Goal: Task Accomplishment & Management: Manage account settings

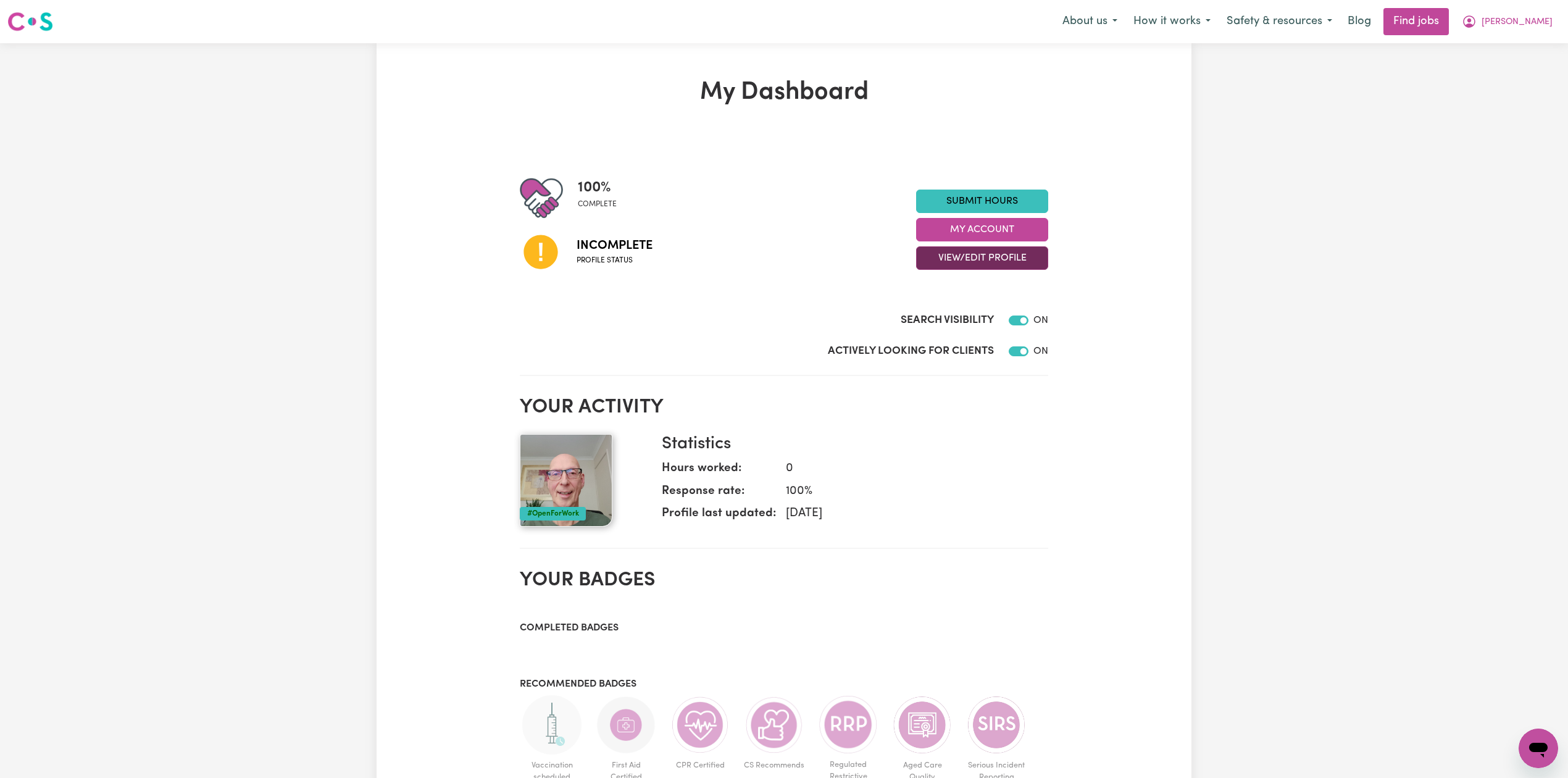
click at [1003, 264] on button "View/Edit Profile" at bounding box center [981, 258] width 132 height 23
click at [950, 315] on link "Edit Profile" at bounding box center [974, 314] width 115 height 25
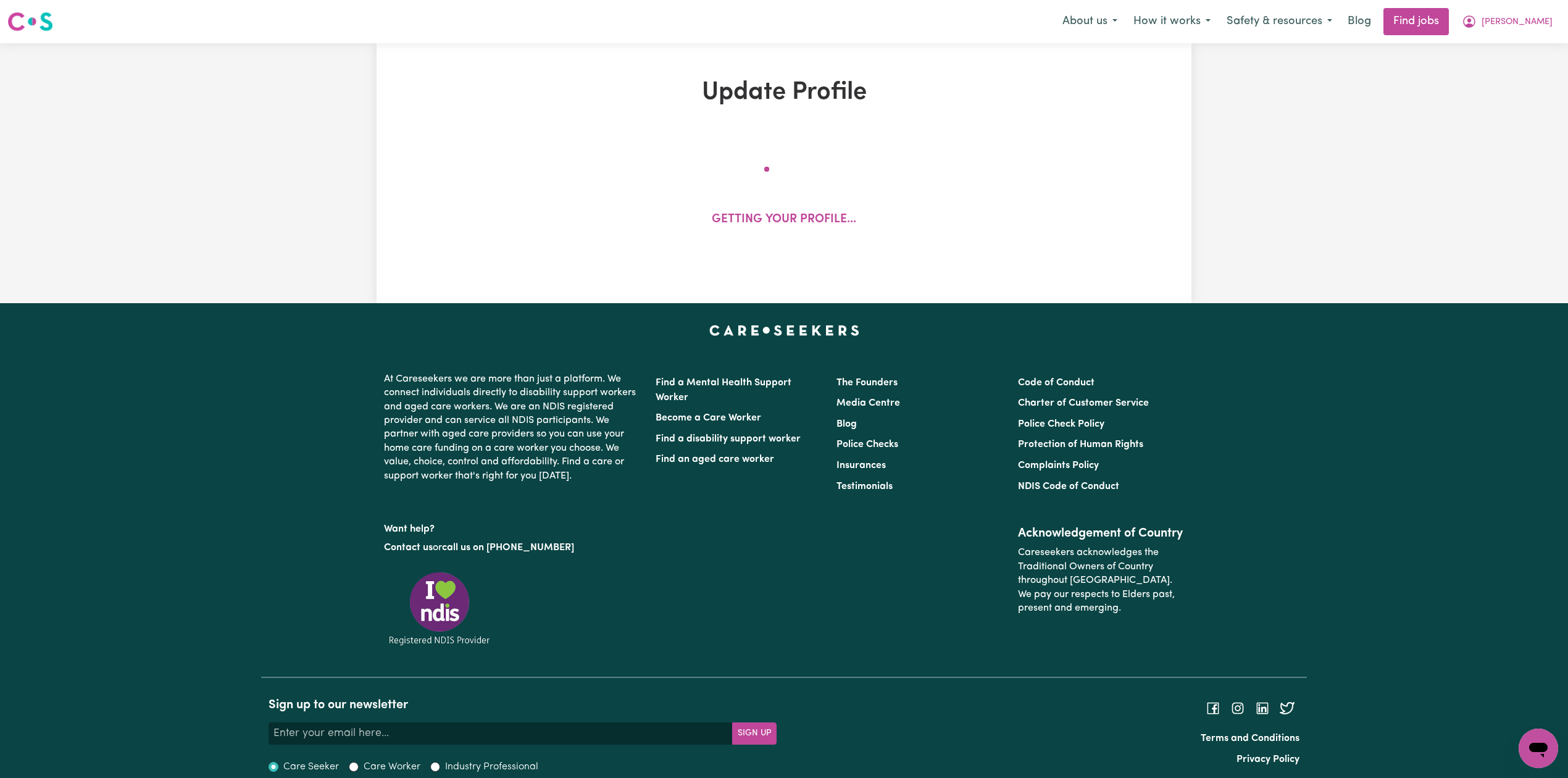
select select "[DEMOGRAPHIC_DATA]"
select select "[DEMOGRAPHIC_DATA] Citizen"
select select "Studying a healthcare related degree or qualification"
select select "49"
select select "59"
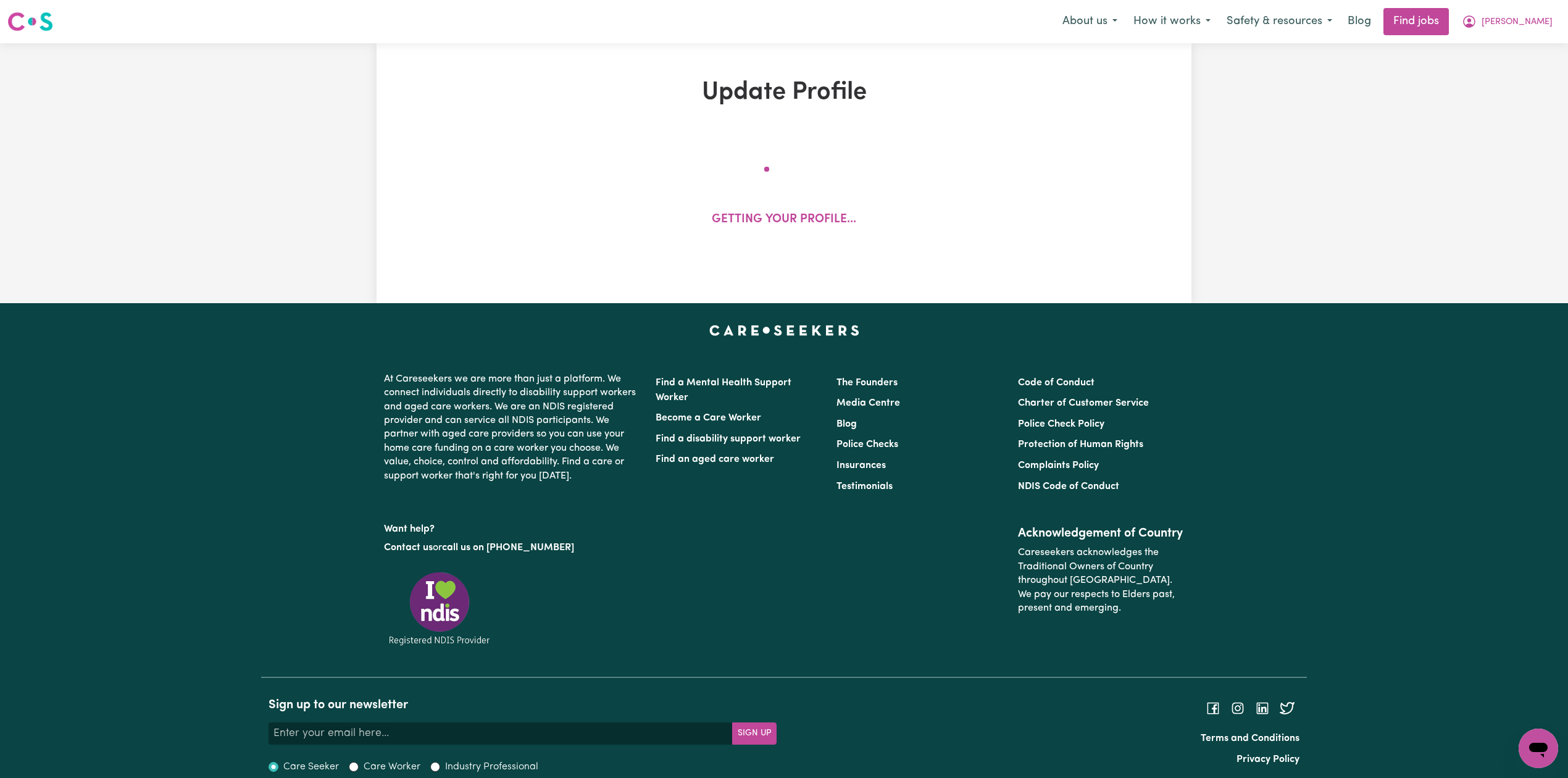
select select "69"
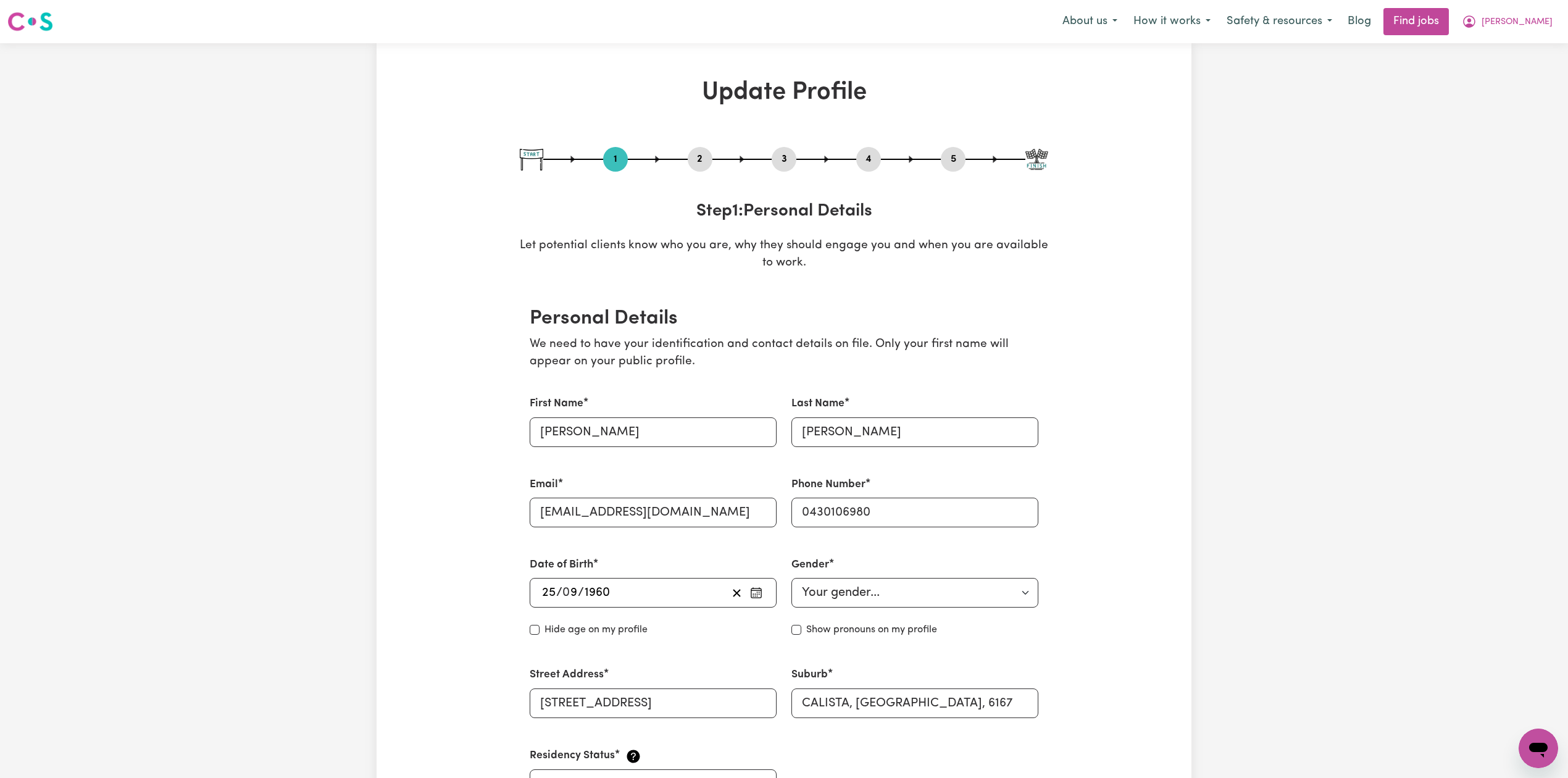
click at [680, 153] on div "1 2 3 4 5" at bounding box center [784, 160] width 529 height 25
click at [707, 161] on button "2" at bounding box center [700, 159] width 25 height 16
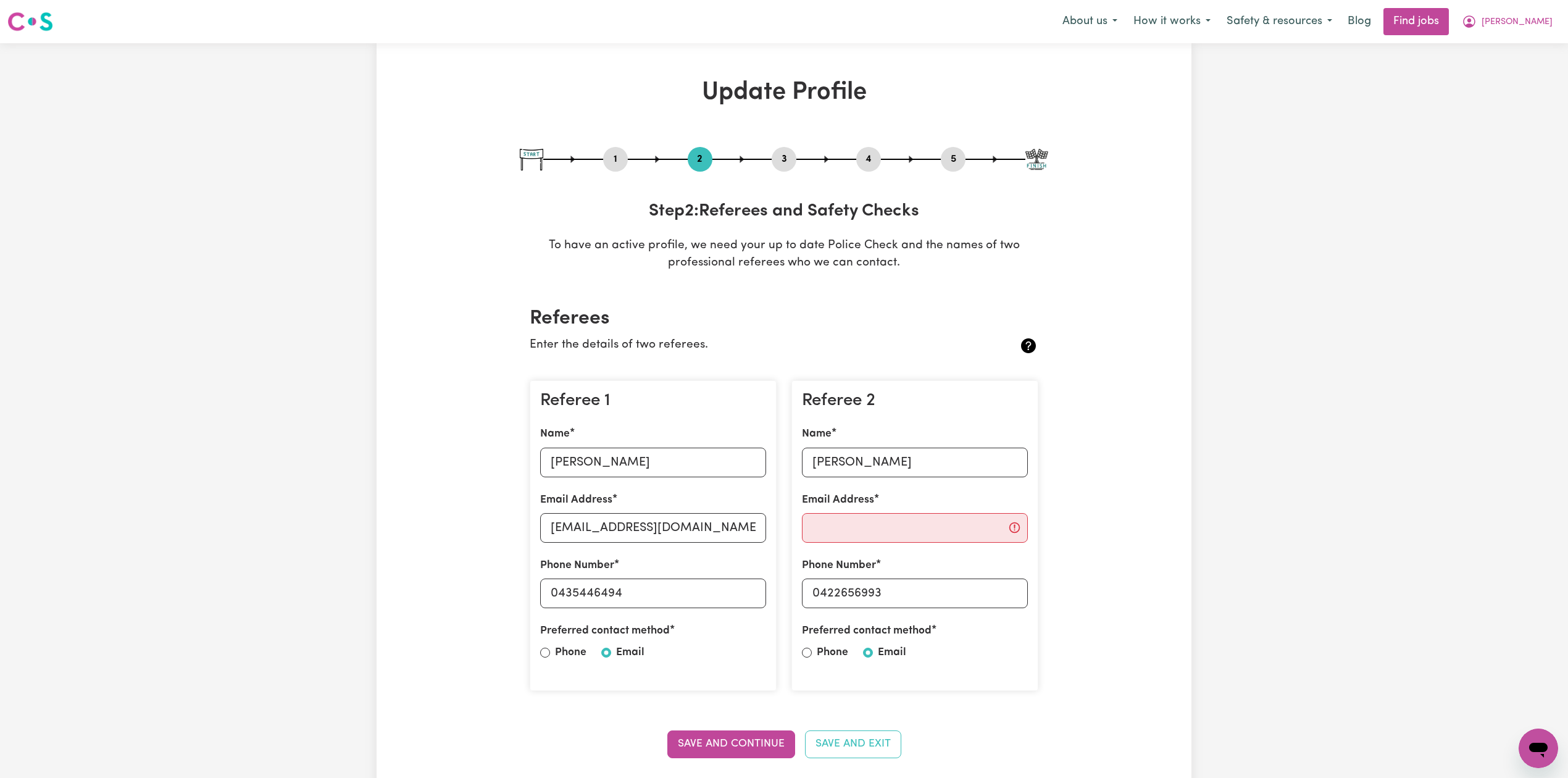
scroll to position [247, 0]
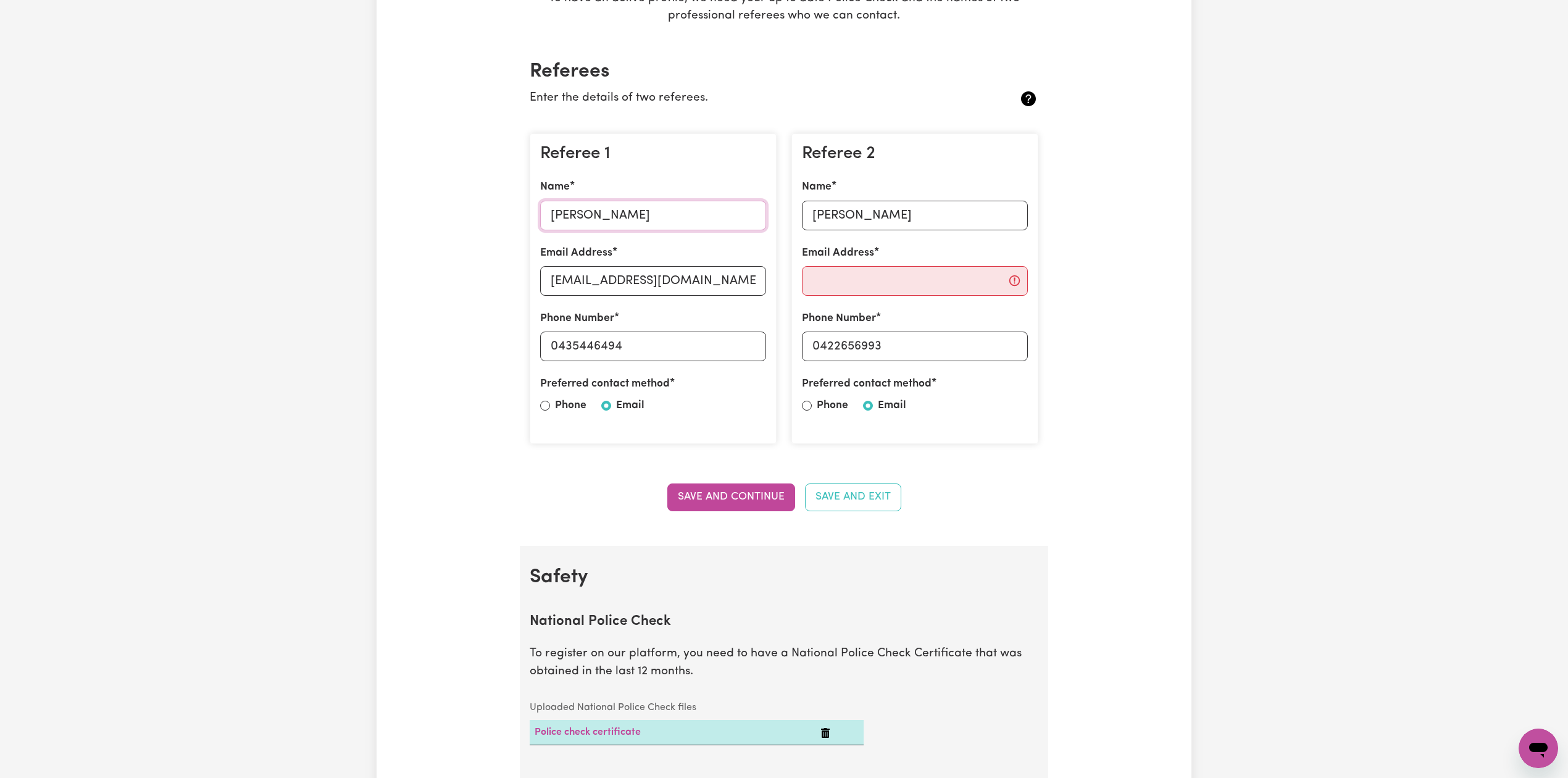
click at [594, 226] on input "[PERSON_NAME]" at bounding box center [653, 215] width 226 height 29
drag, startPoint x: 588, startPoint y: 305, endPoint x: 599, endPoint y: 297, distance: 13.6
click at [588, 305] on div "Referee 1 Name [PERSON_NAME] Email Address [EMAIL_ADDRESS][DOMAIN_NAME] Phone N…" at bounding box center [653, 288] width 247 height 311
click at [610, 287] on input "[EMAIL_ADDRESS][DOMAIN_NAME]" at bounding box center [653, 280] width 226 height 29
drag, startPoint x: 559, startPoint y: 346, endPoint x: 707, endPoint y: 368, distance: 149.6
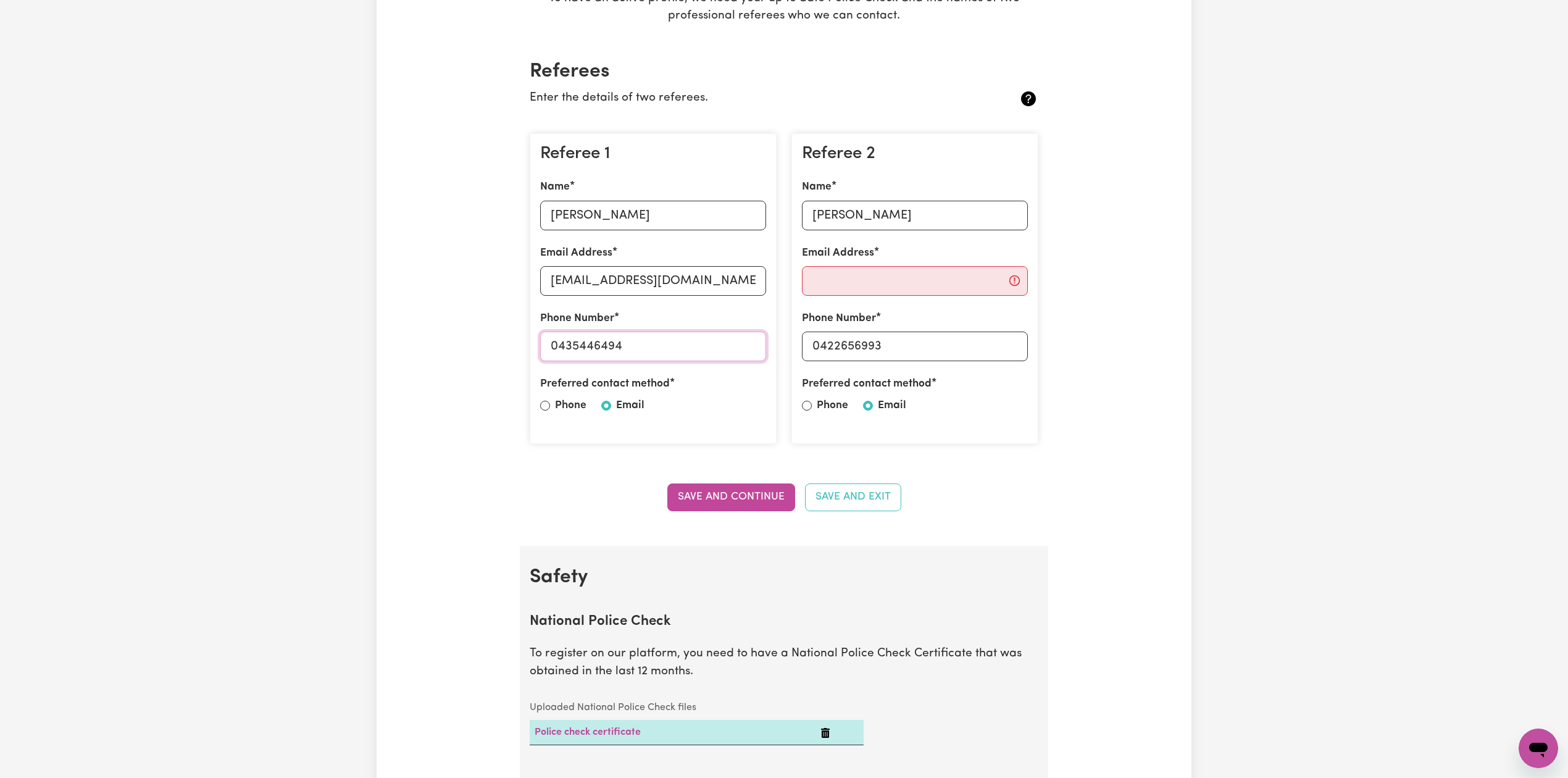
click at [712, 366] on div "Referee 1 Name [PERSON_NAME] Email Address [EMAIL_ADDRESS][DOMAIN_NAME] Phone N…" at bounding box center [653, 288] width 247 height 311
click at [914, 210] on input "[PERSON_NAME]" at bounding box center [915, 215] width 226 height 29
drag, startPoint x: 828, startPoint y: 348, endPoint x: 944, endPoint y: 342, distance: 116.2
click at [944, 342] on input "0422656993" at bounding box center [915, 346] width 226 height 29
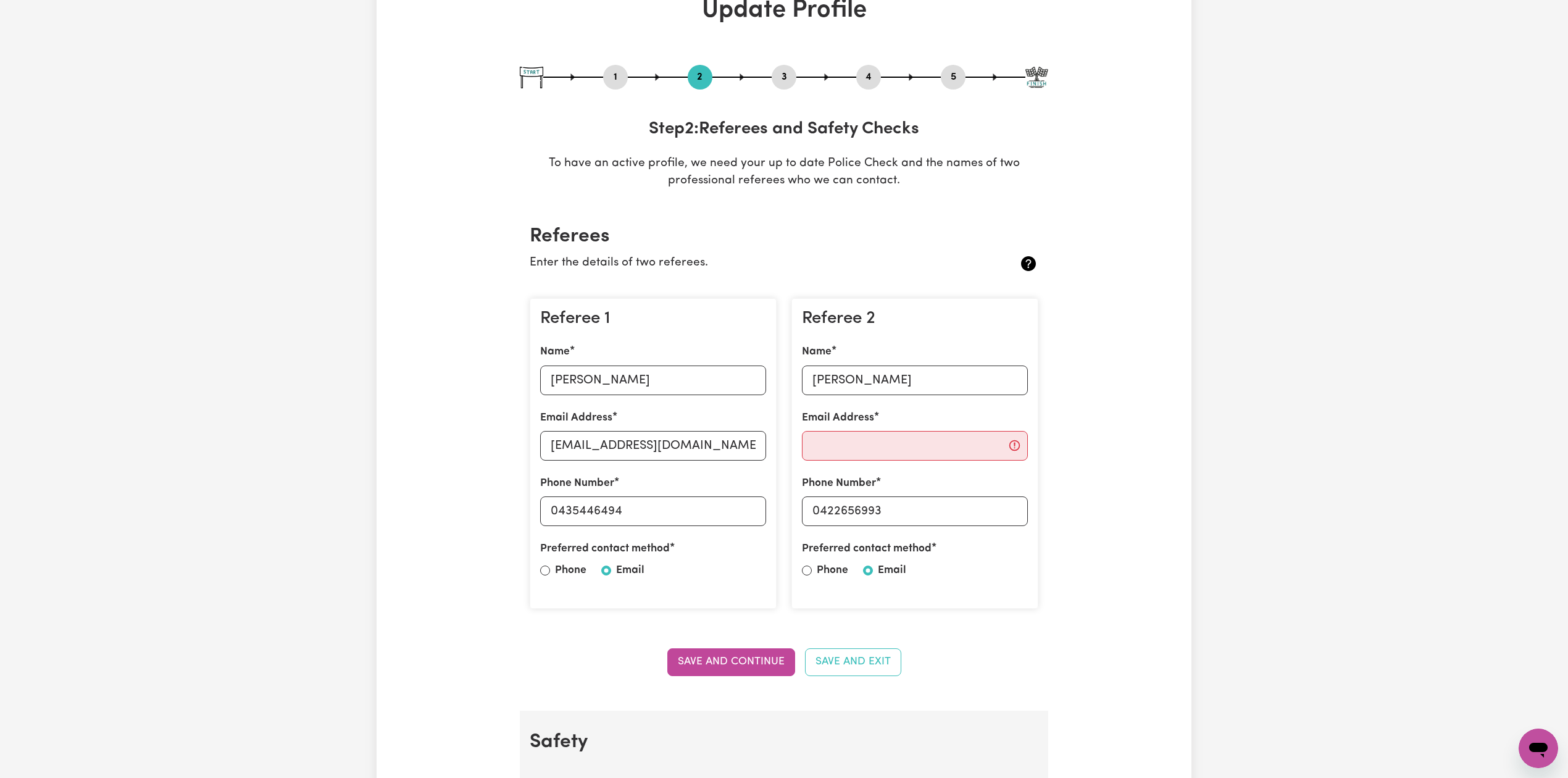
click at [961, 70] on button "5" at bounding box center [953, 77] width 25 height 16
select select "I am providing services privately on my own"
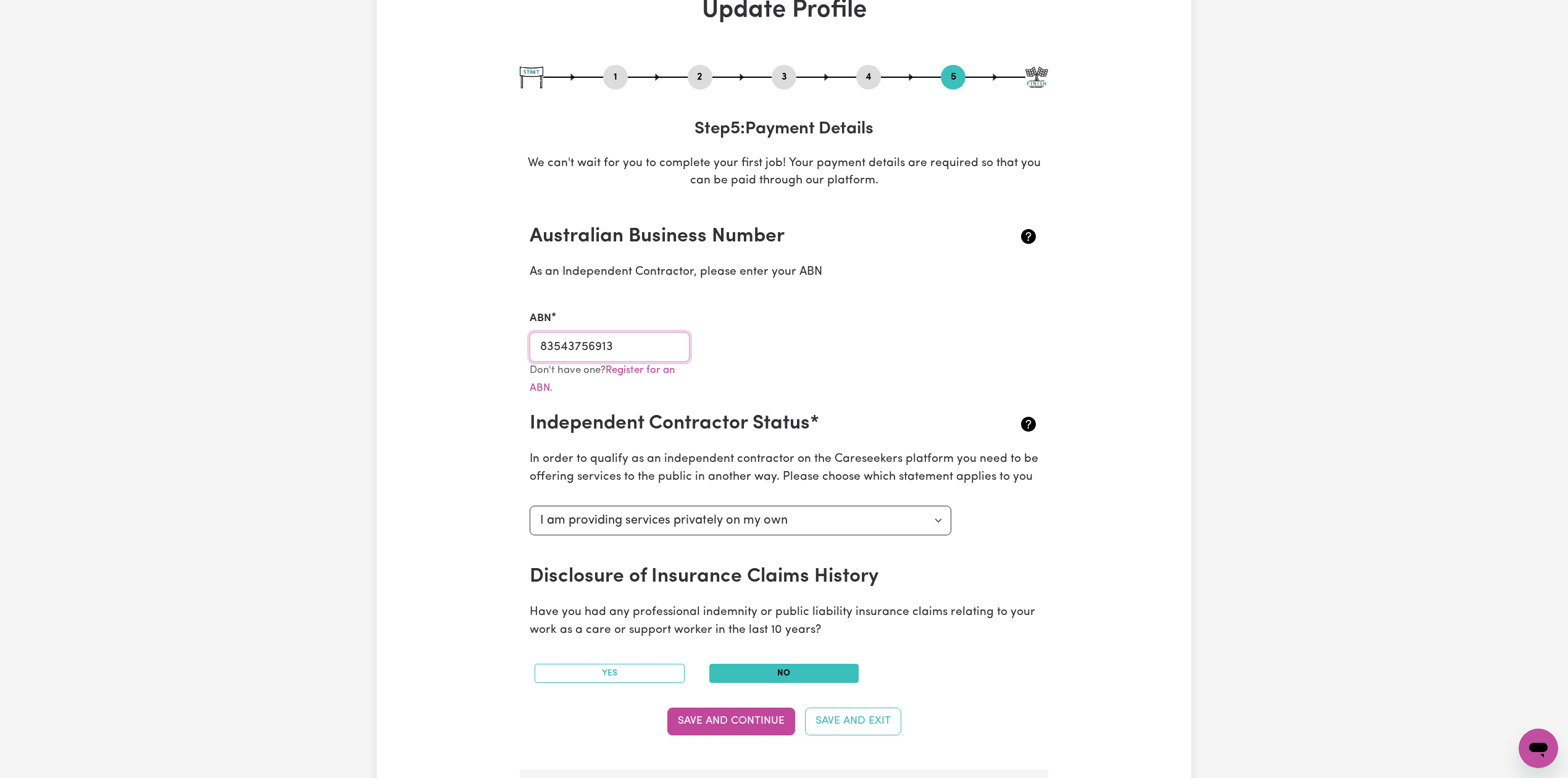
click at [597, 344] on input "83543756913" at bounding box center [610, 346] width 160 height 29
click at [783, 75] on button "3" at bounding box center [784, 77] width 25 height 16
select select "2002"
select select "2007"
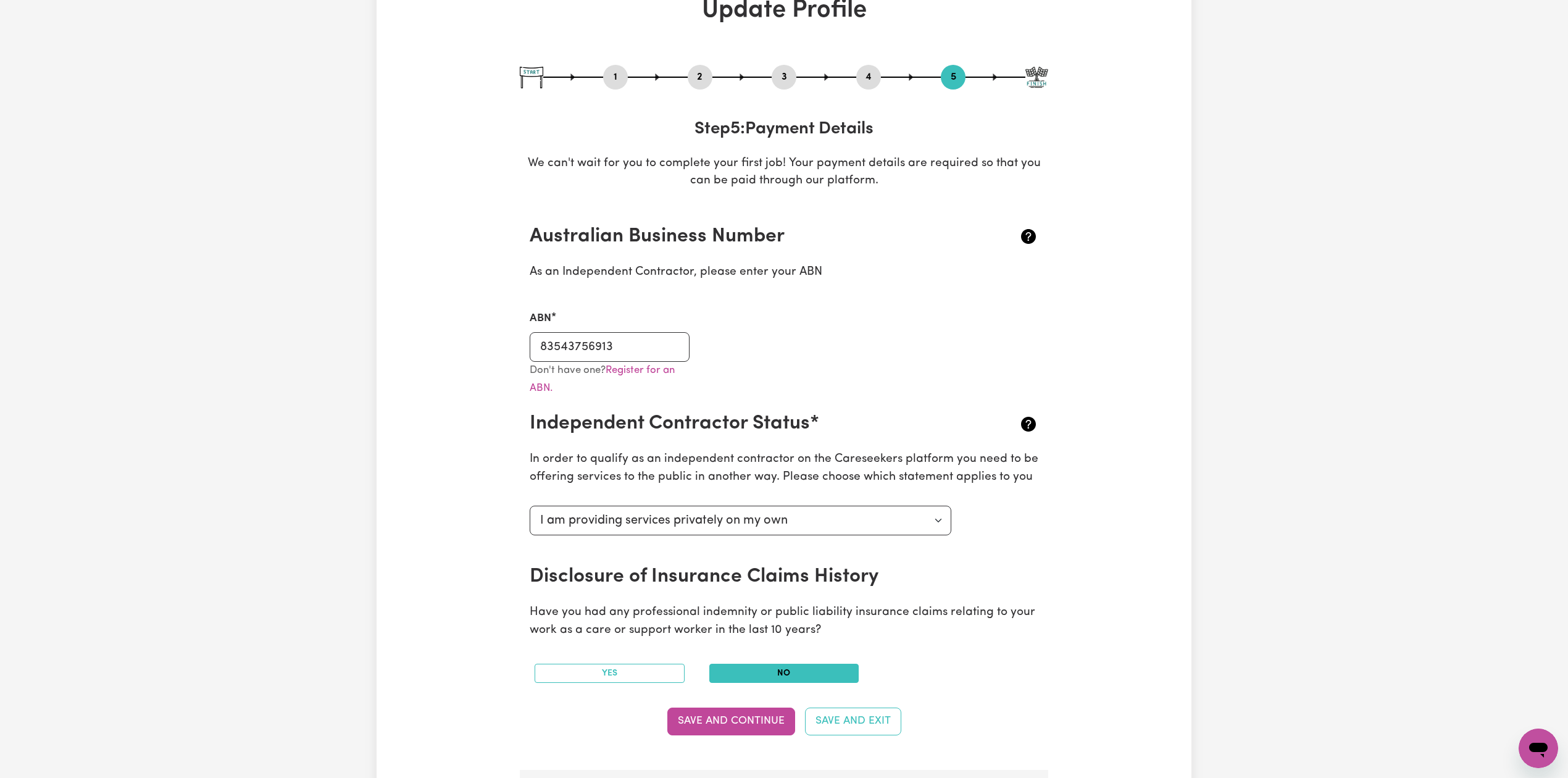
select select "2013"
select select "2020"
select select "2023"
select select "2025"
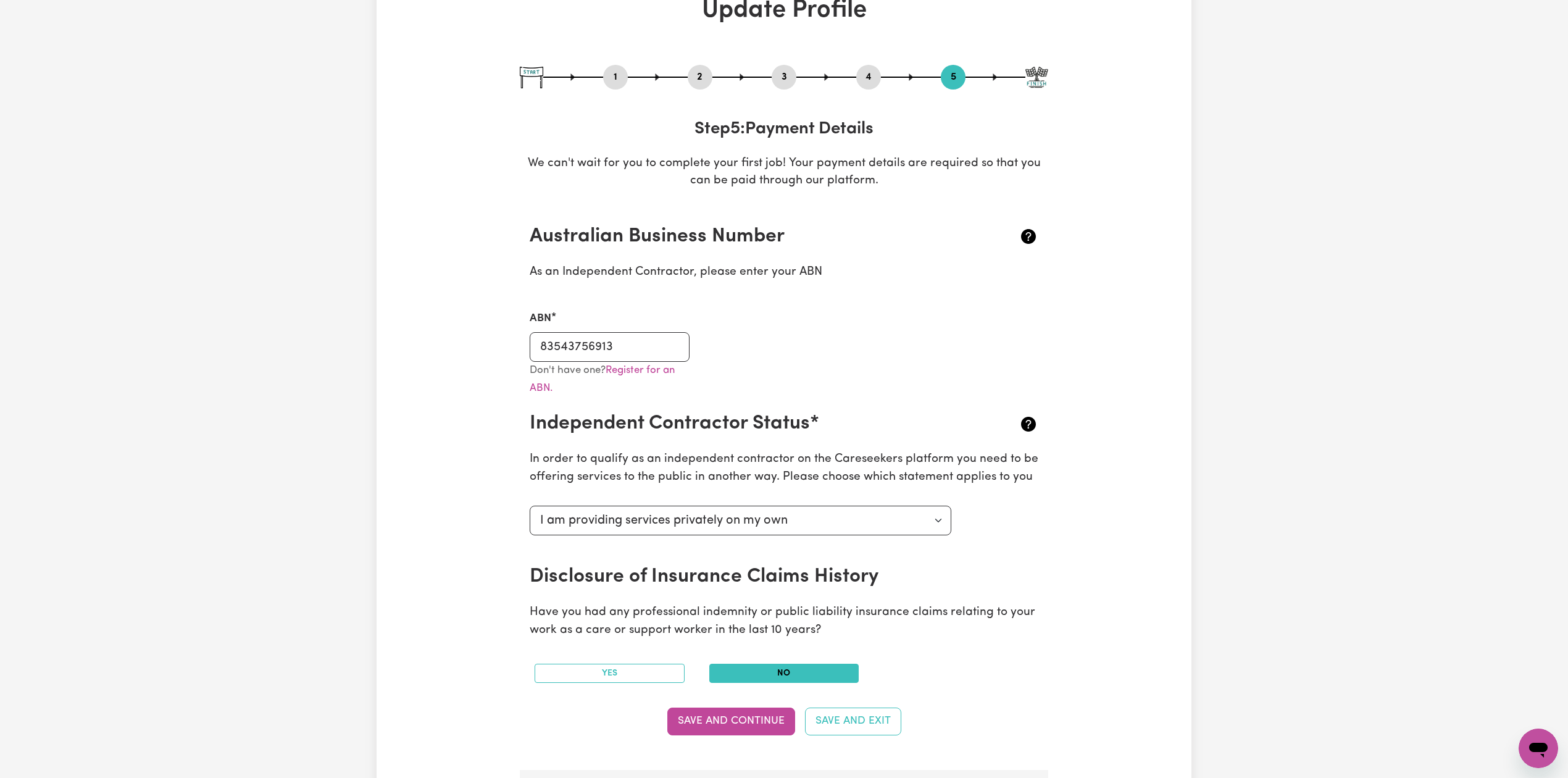
select select "Certificate III (Individual Support)"
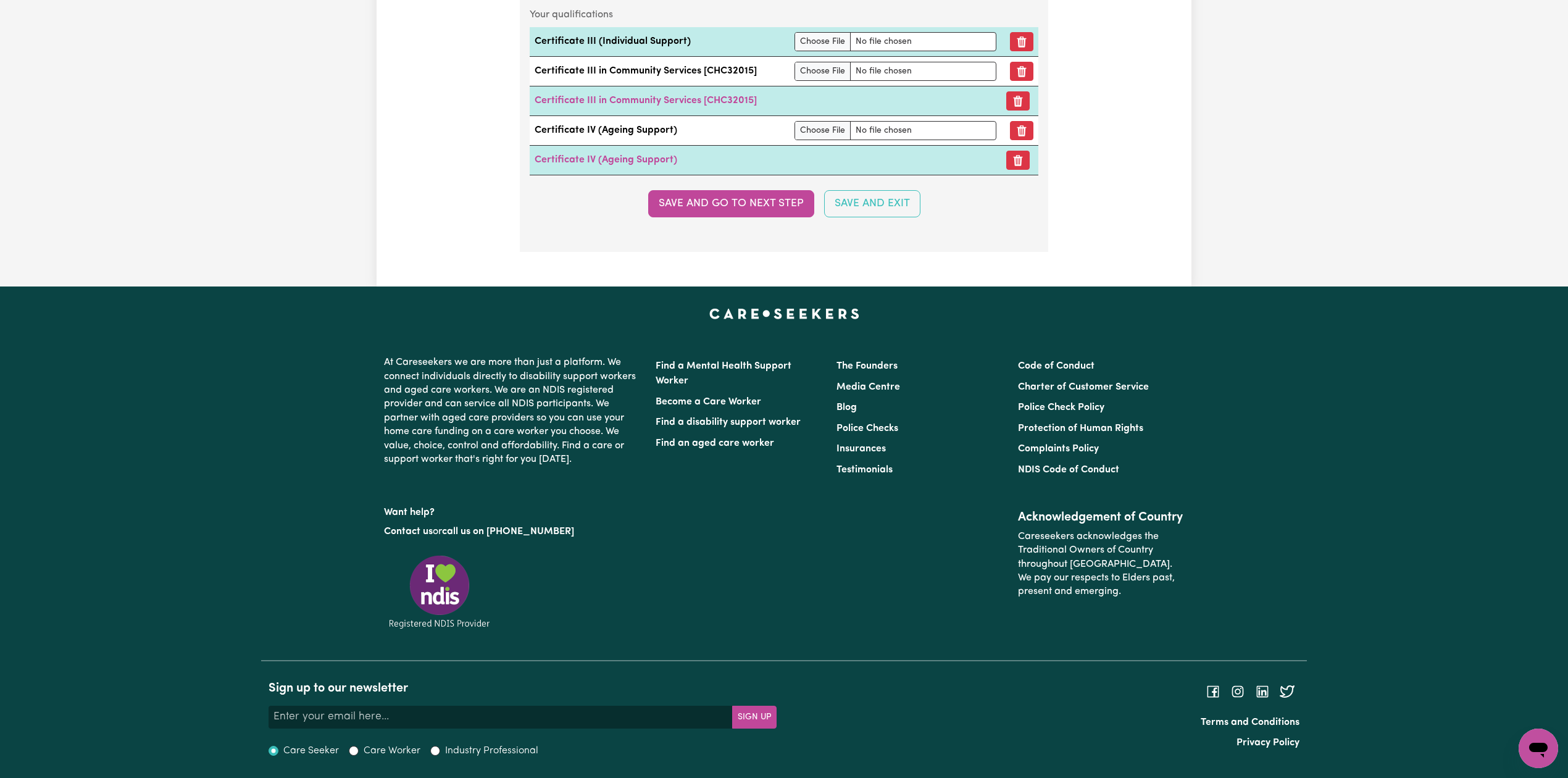
scroll to position [3834, 0]
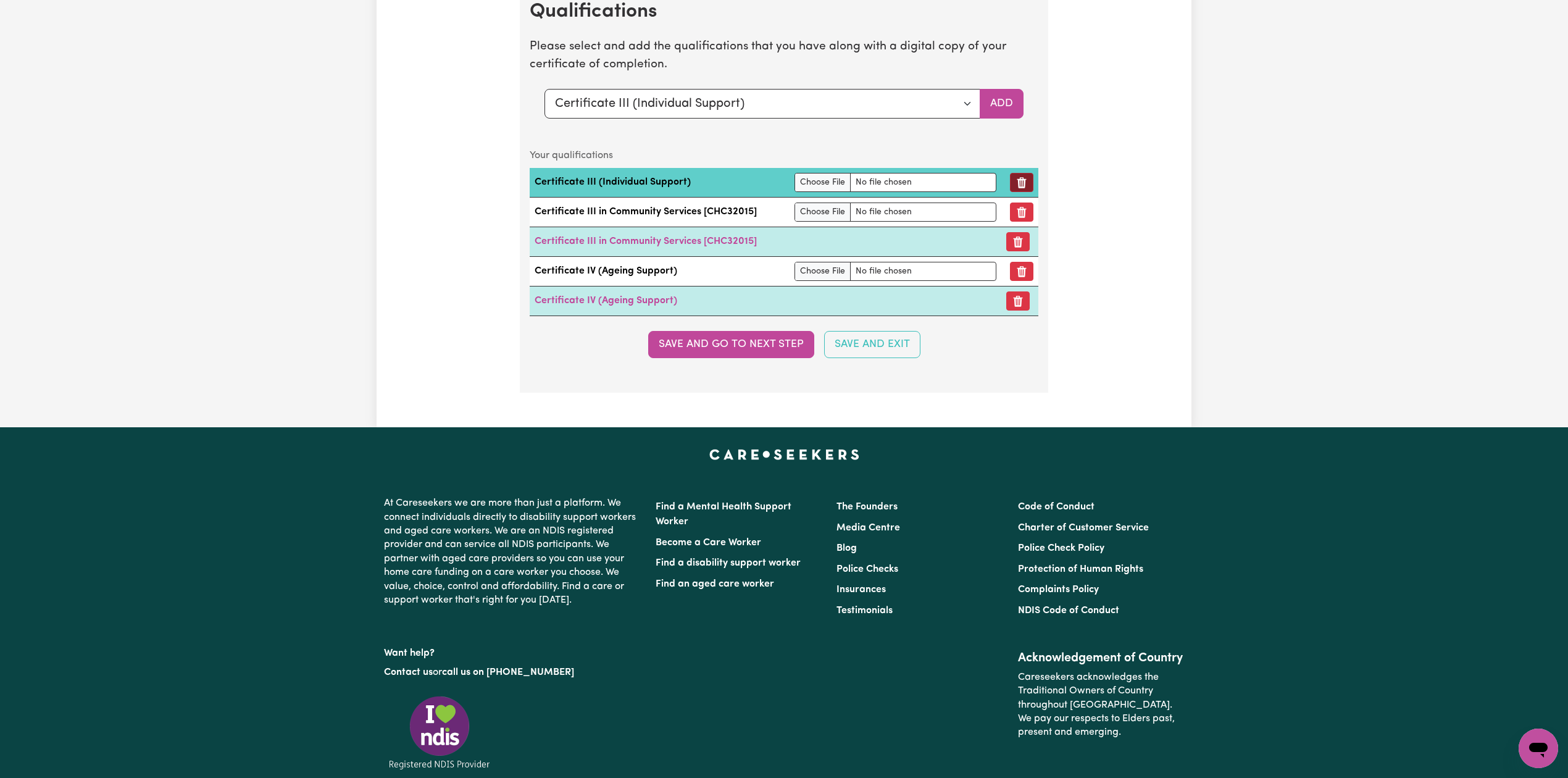
click at [1028, 192] on button "Remove qualification" at bounding box center [1021, 183] width 23 height 20
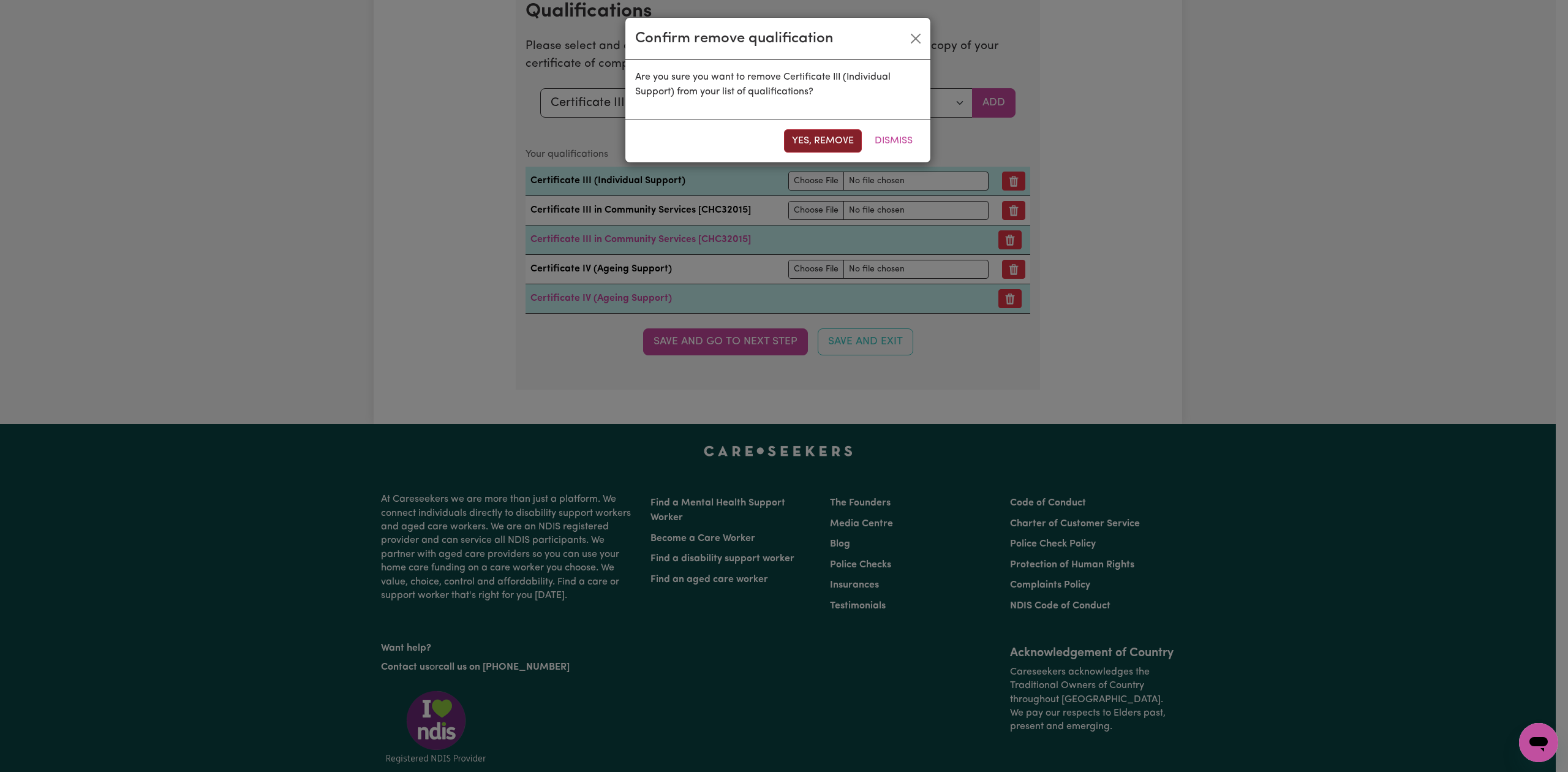
click at [802, 132] on button "Yes, remove" at bounding box center [822, 141] width 77 height 23
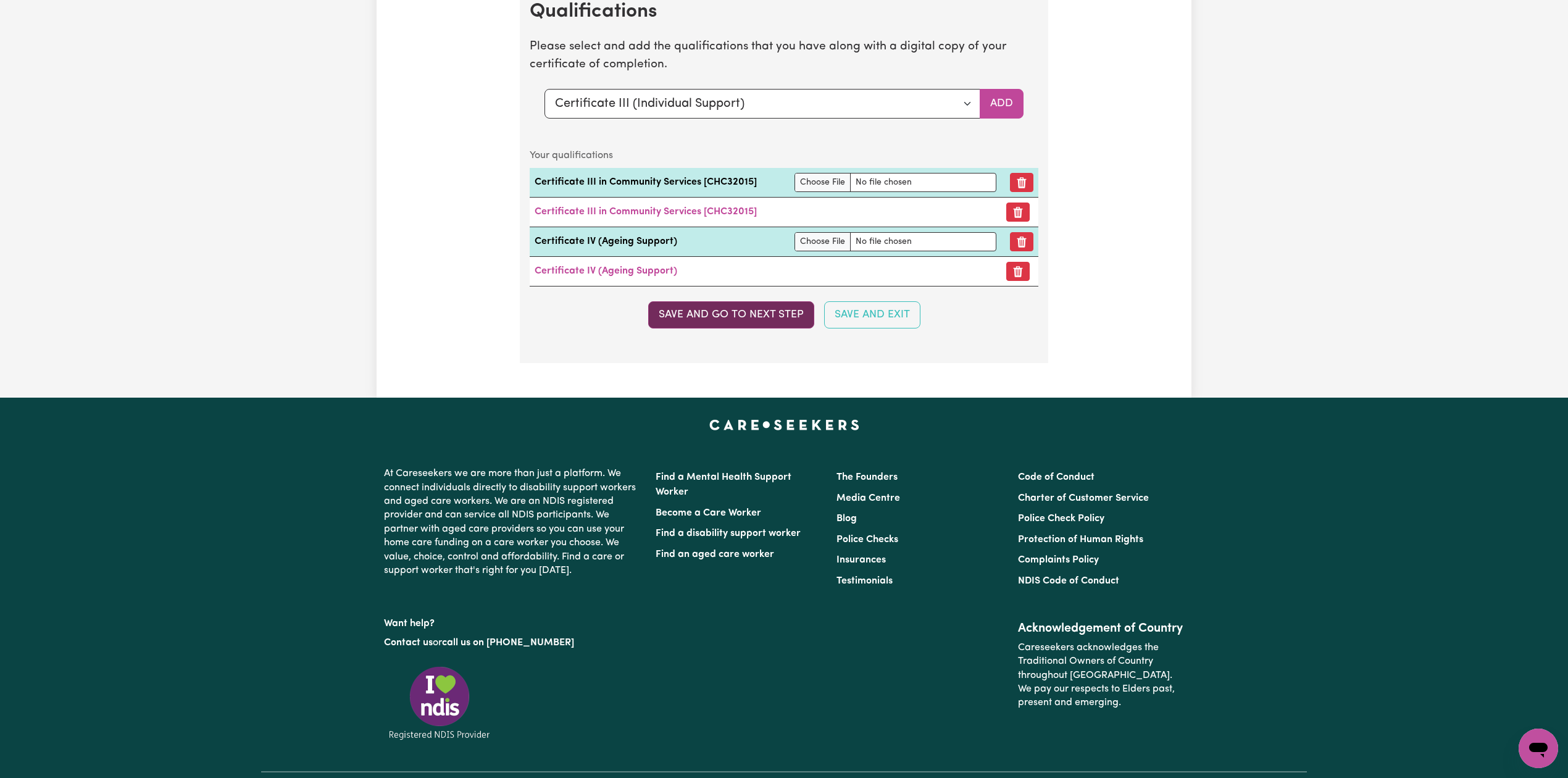
click at [709, 328] on button "Save and go to next step" at bounding box center [730, 315] width 166 height 28
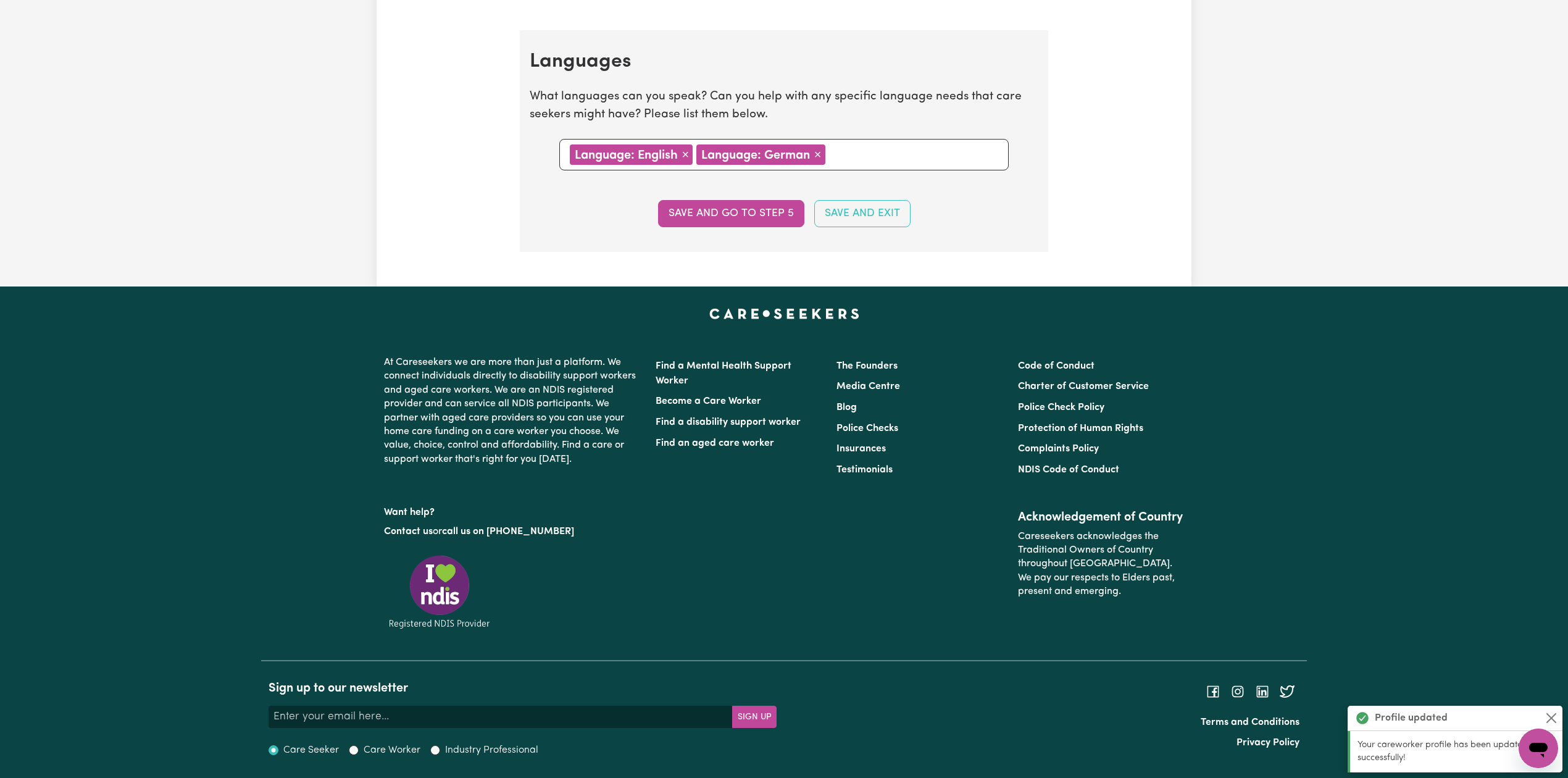
scroll to position [0, 0]
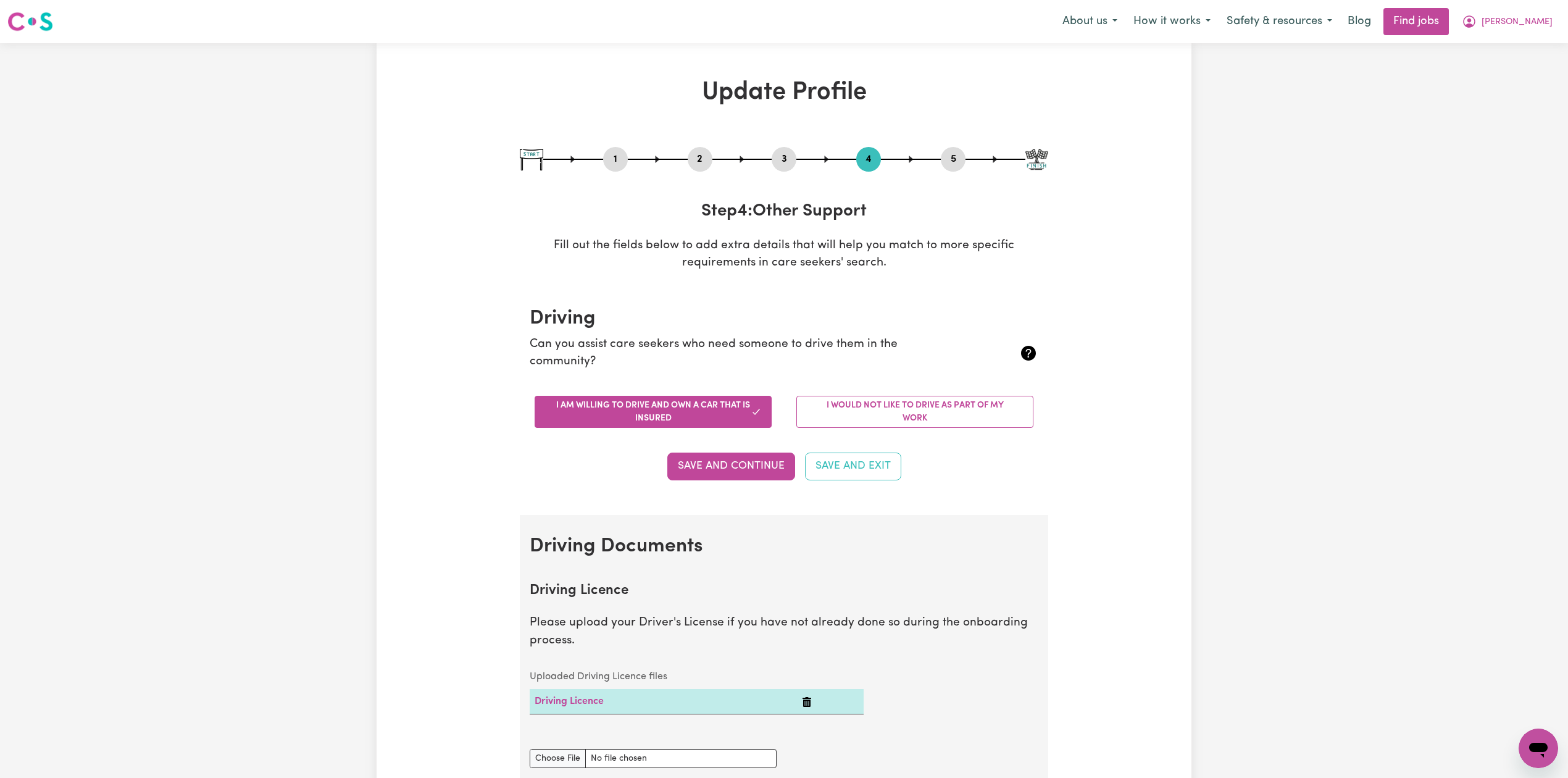
click at [1546, 6] on nav "Menu About us How it works Safety & resources Blog Find jobs [PERSON_NAME]" at bounding box center [784, 21] width 1568 height 43
click at [1523, 33] on button "[PERSON_NAME]" at bounding box center [1507, 21] width 106 height 26
click at [1505, 101] on link "Logout" at bounding box center [1511, 94] width 98 height 23
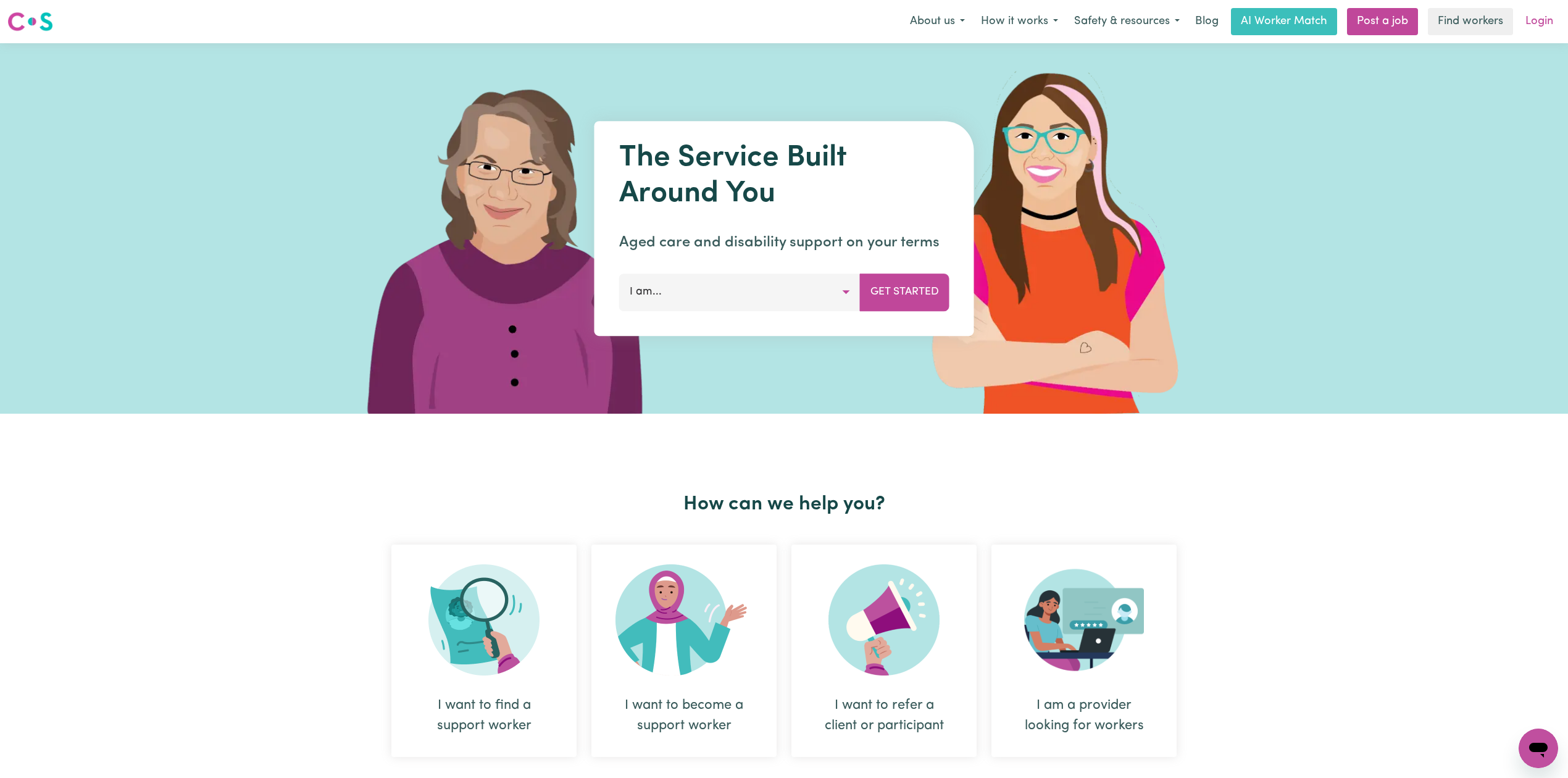
click at [1535, 28] on link "Login" at bounding box center [1540, 21] width 43 height 28
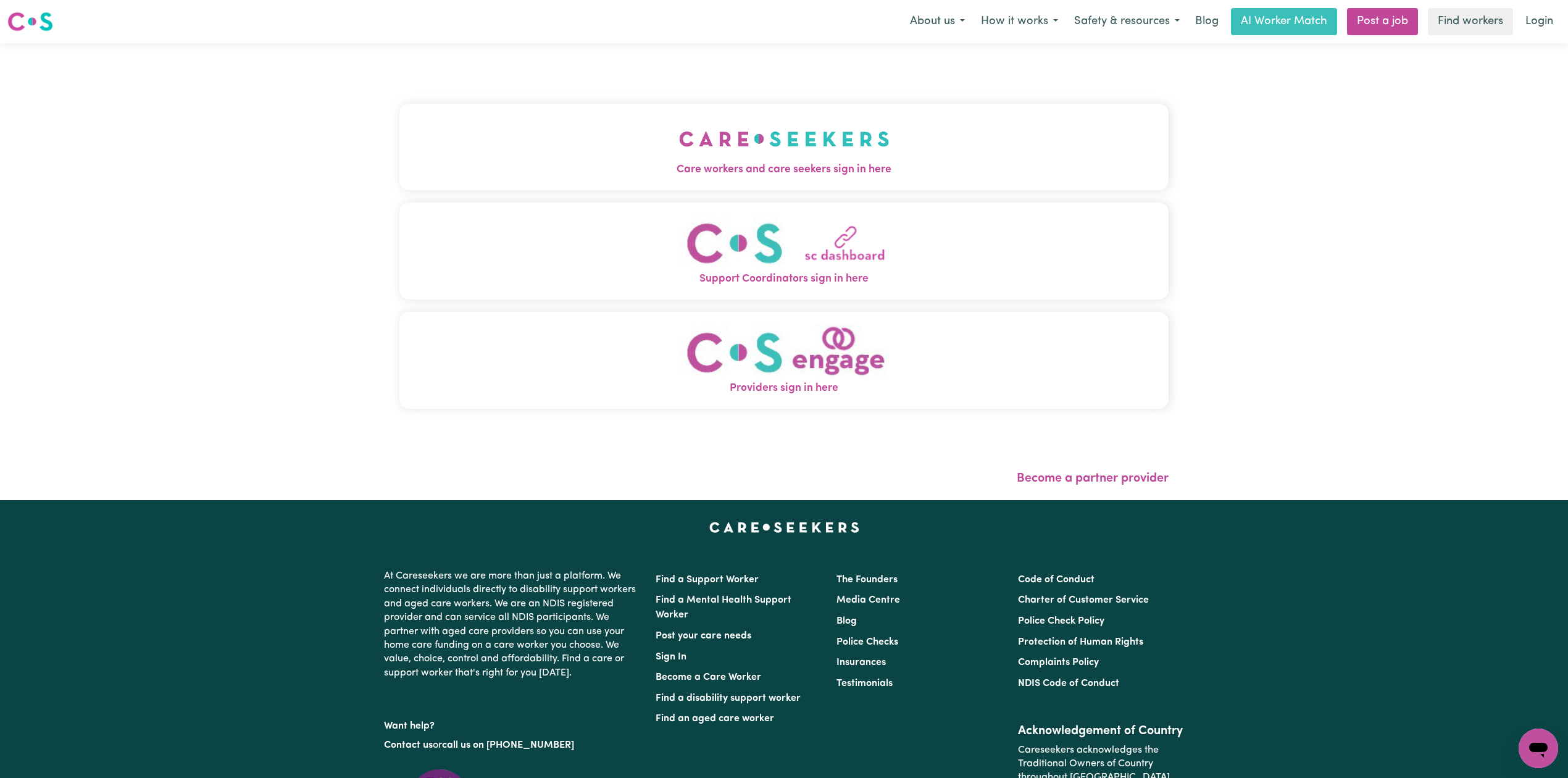
drag, startPoint x: 515, startPoint y: 84, endPoint x: 526, endPoint y: 114, distance: 32.0
click at [515, 88] on div "Care workers and care seekers sign in here Support Coordinators sign in here Pr…" at bounding box center [784, 263] width 769 height 389
drag, startPoint x: 548, startPoint y: 139, endPoint x: 540, endPoint y: 157, distance: 19.7
click at [540, 157] on button "Care workers and care seekers sign in here" at bounding box center [784, 146] width 769 height 86
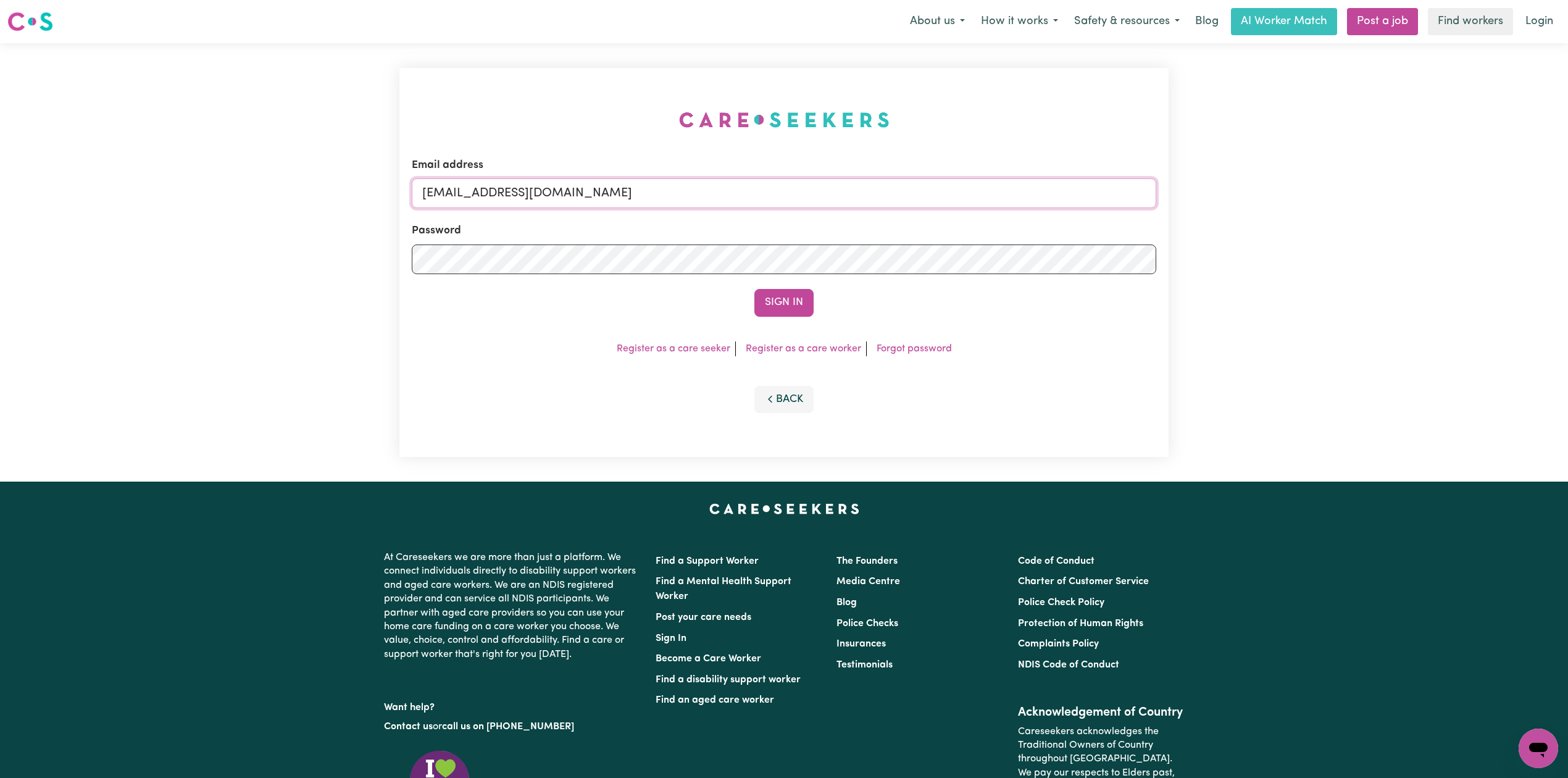
click at [624, 184] on input "[EMAIL_ADDRESS][DOMAIN_NAME]" at bounding box center [784, 193] width 745 height 29
drag, startPoint x: 488, startPoint y: 193, endPoint x: 811, endPoint y: 202, distance: 323.1
click at [811, 202] on input "Superuser~[EMAIL_ADDRESS][DOMAIN_NAME]" at bounding box center [784, 193] width 745 height 29
type input "Superuser~[EMAIL_ADDRESS][DOMAIN_NAME]"
click at [752, 316] on div "Sign In" at bounding box center [784, 303] width 745 height 28
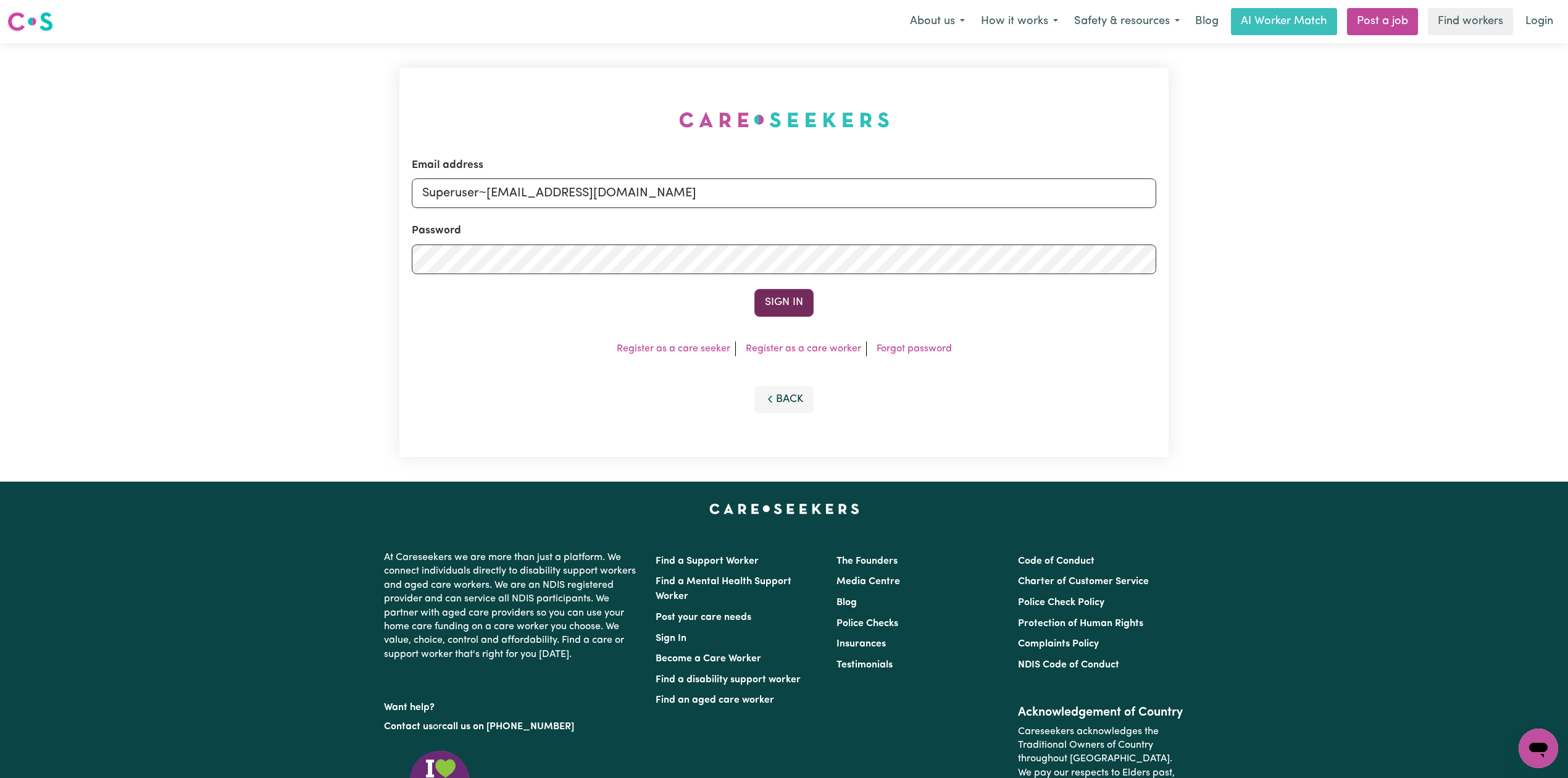
click at [791, 307] on button "Sign In" at bounding box center [784, 303] width 59 height 28
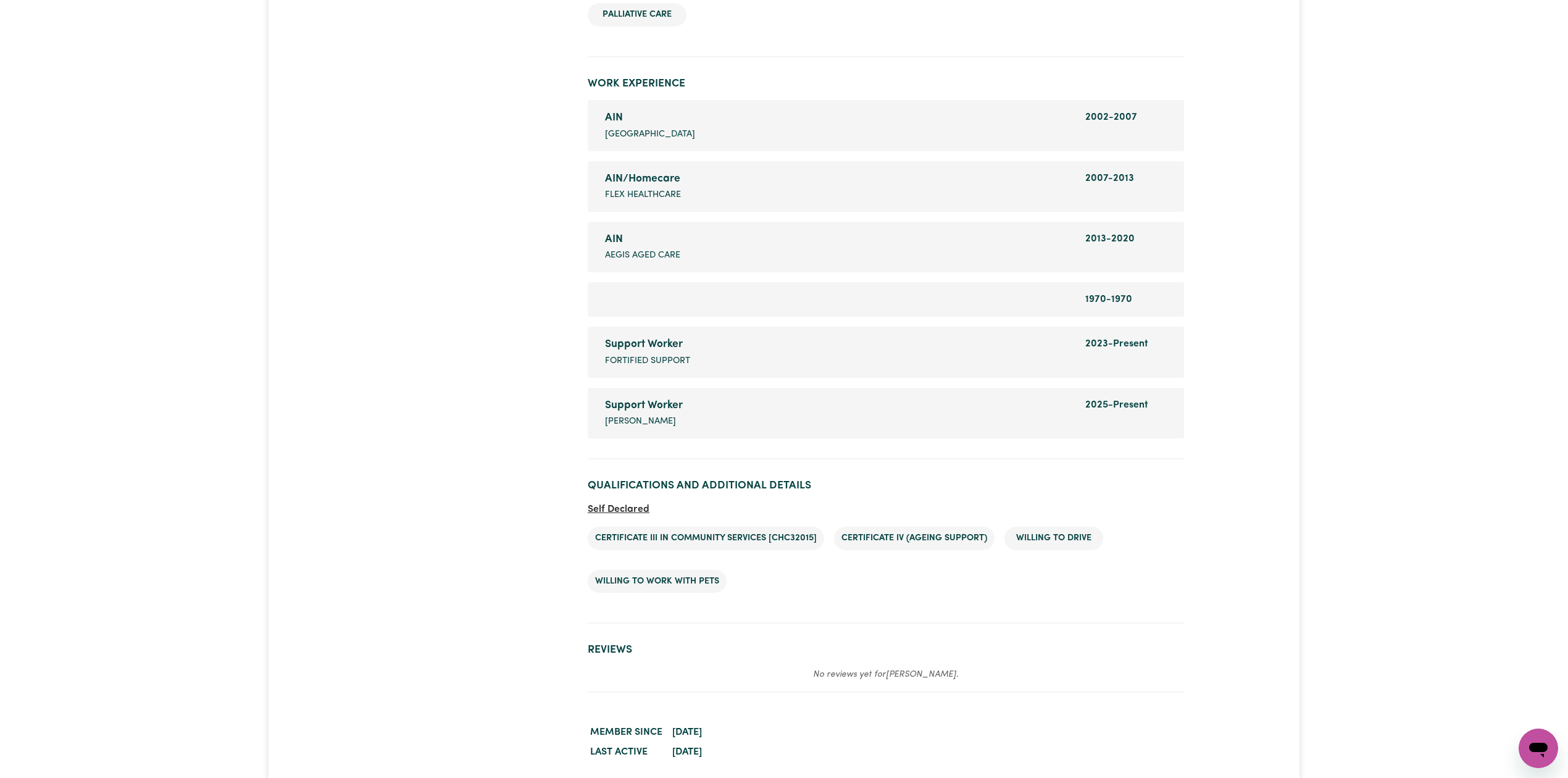
scroll to position [1728, 0]
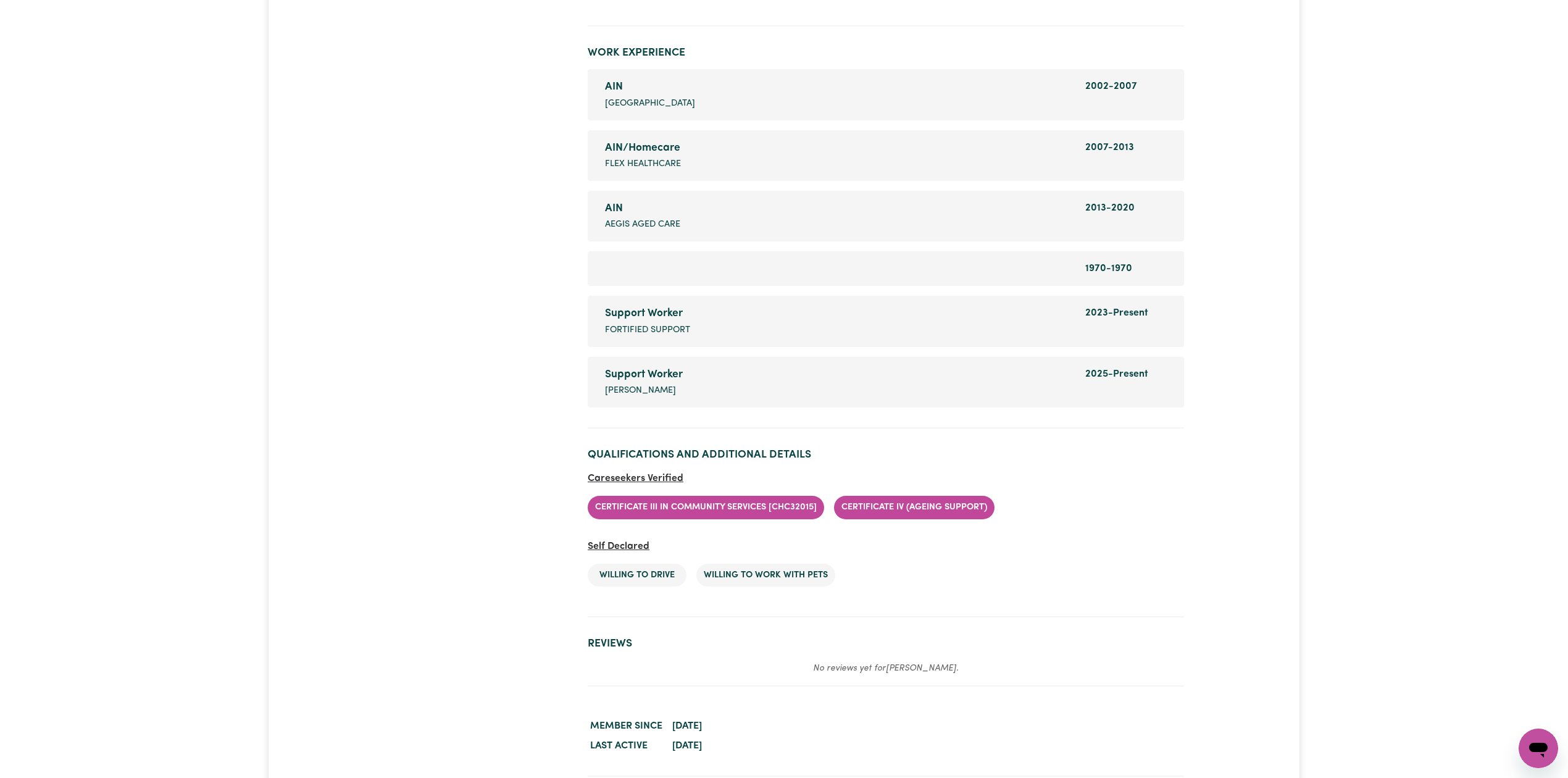
scroll to position [1758, 0]
